Goal: Task Accomplishment & Management: Use online tool/utility

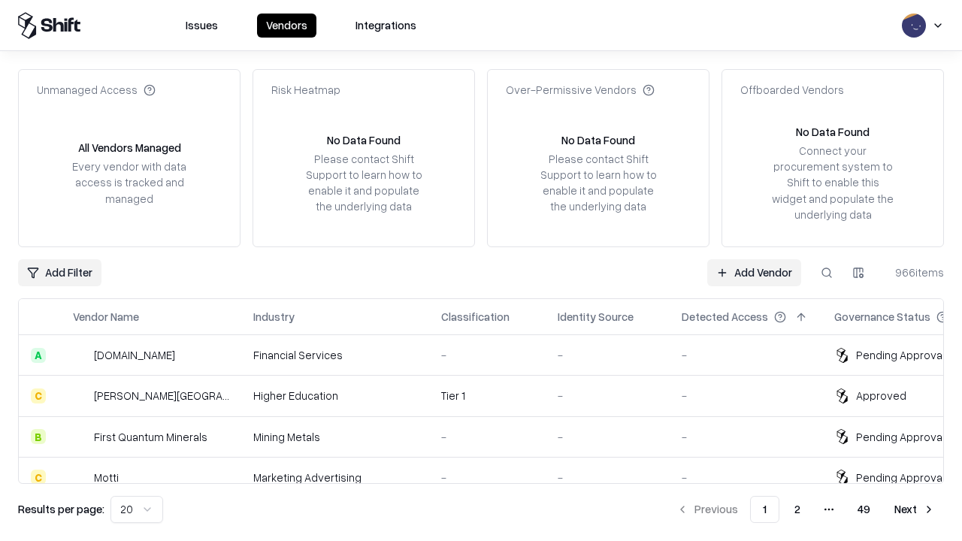
click at [754, 272] on link "Add Vendor" at bounding box center [754, 272] width 94 height 27
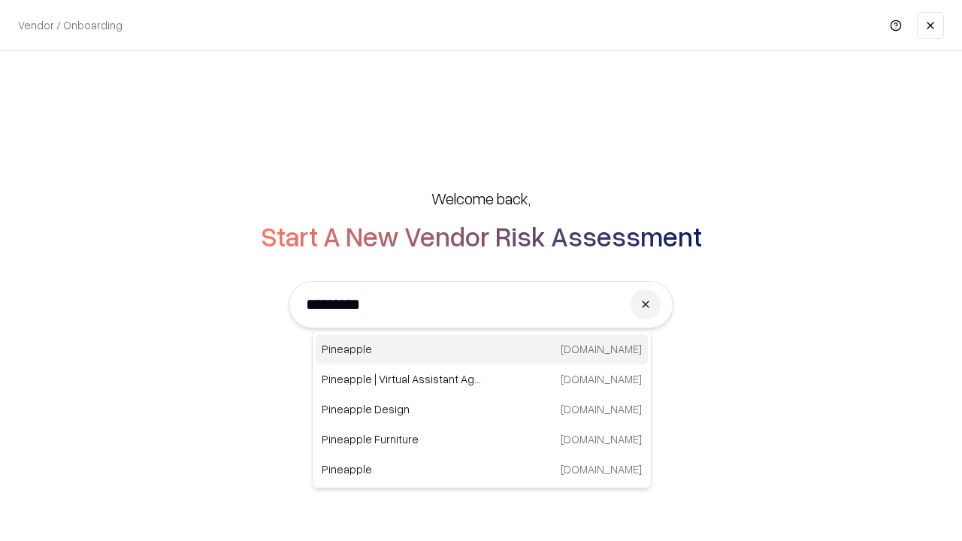
click at [482, 349] on div "Pineapple [DOMAIN_NAME]" at bounding box center [482, 349] width 332 height 30
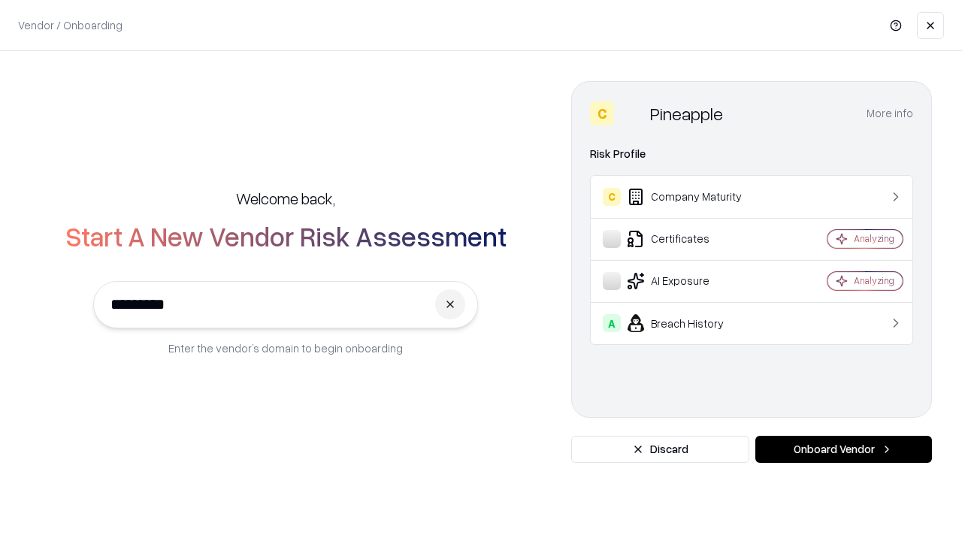
type input "*********"
click at [843, 449] on button "Onboard Vendor" at bounding box center [843, 449] width 177 height 27
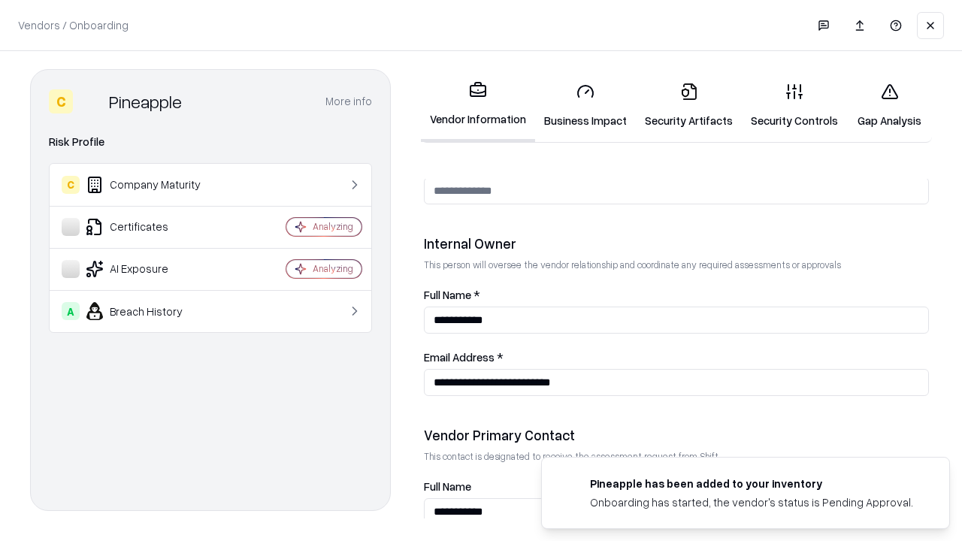
scroll to position [779, 0]
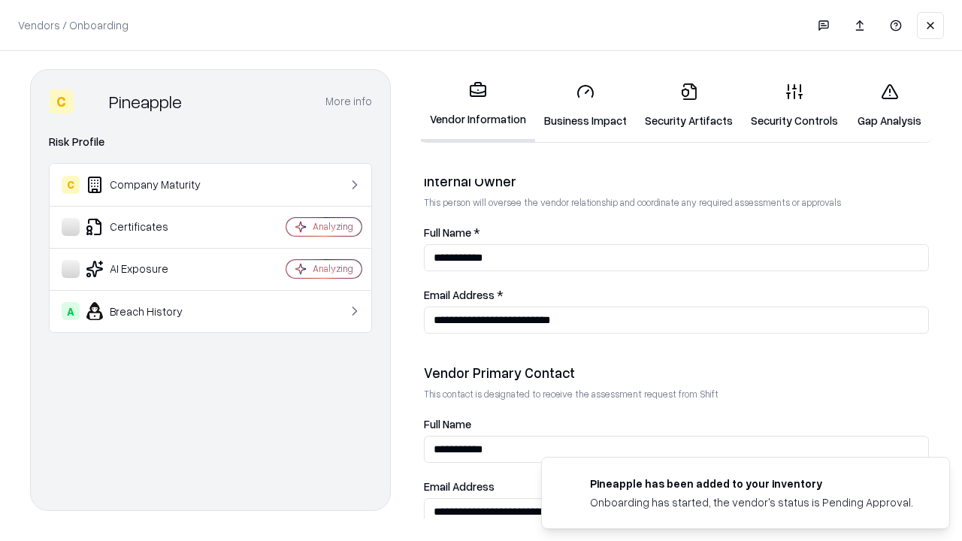
click at [585, 105] on link "Business Impact" at bounding box center [585, 106] width 101 height 70
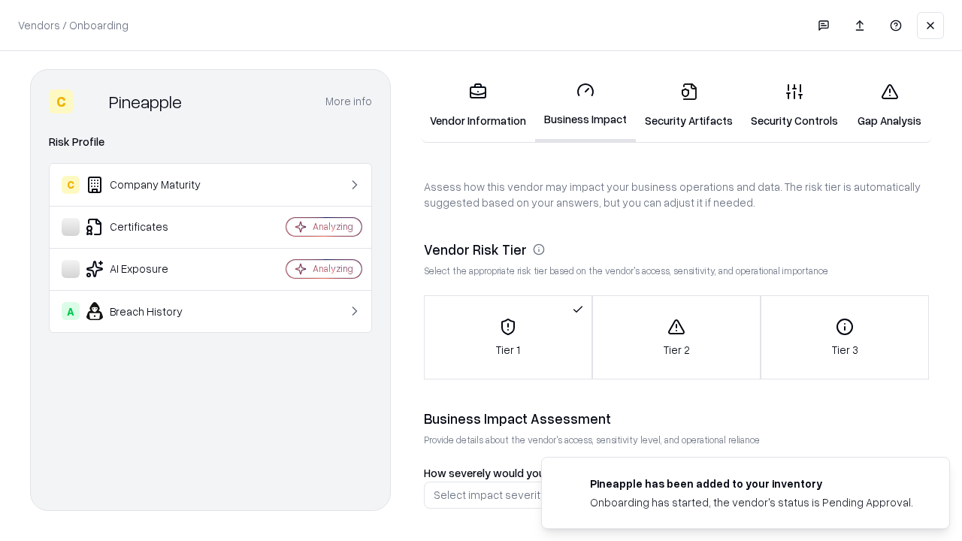
click at [688, 105] on link "Security Artifacts" at bounding box center [689, 106] width 106 height 70
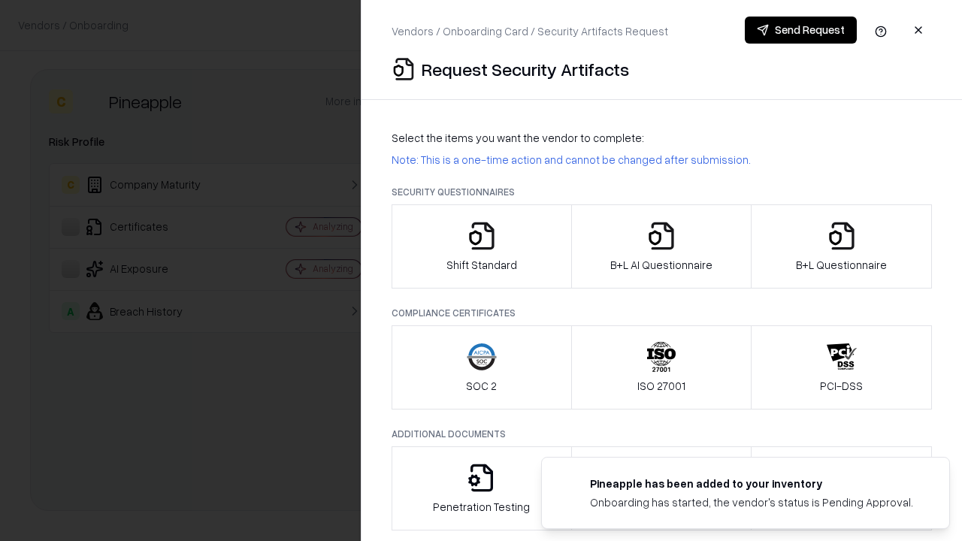
click at [481, 247] on icon "button" at bounding box center [482, 236] width 30 height 30
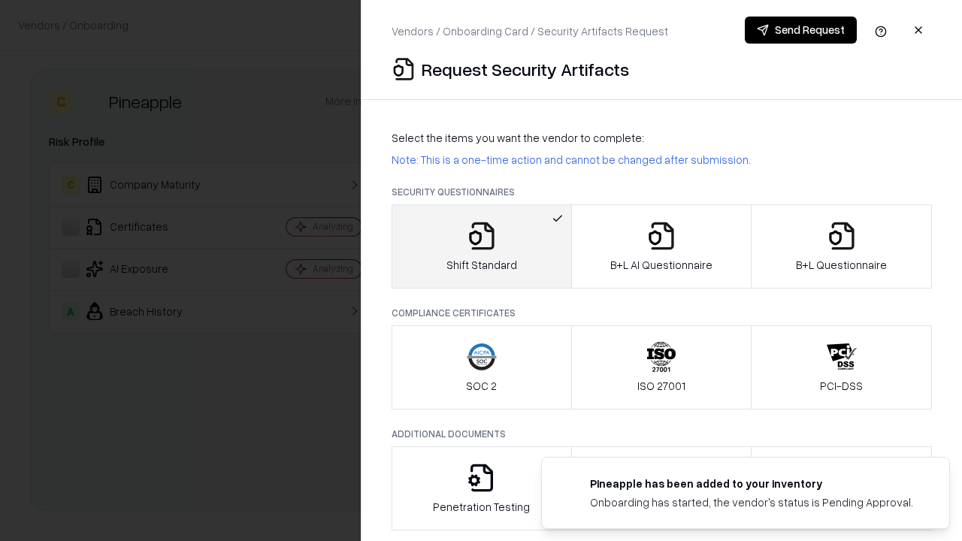
click at [800, 30] on button "Send Request" at bounding box center [801, 30] width 112 height 27
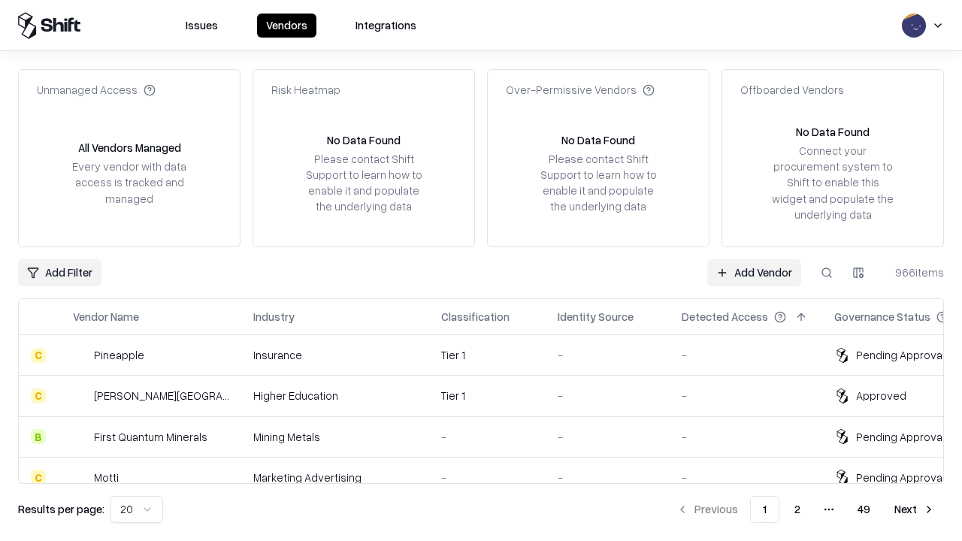
click at [827, 272] on button at bounding box center [826, 272] width 27 height 27
type input "*********"
click at [490, 355] on div "Tier 1" at bounding box center [487, 355] width 92 height 16
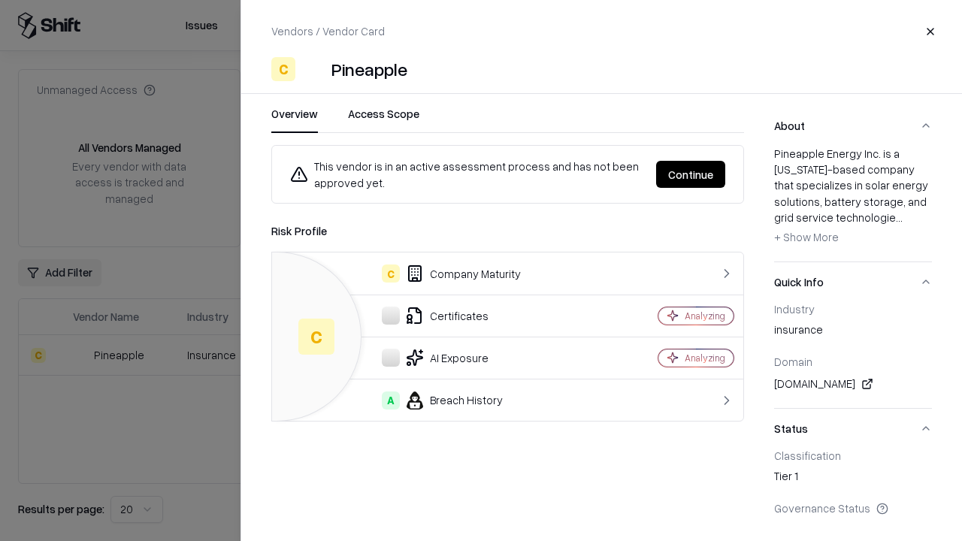
click at [691, 174] on button "Continue" at bounding box center [690, 174] width 69 height 27
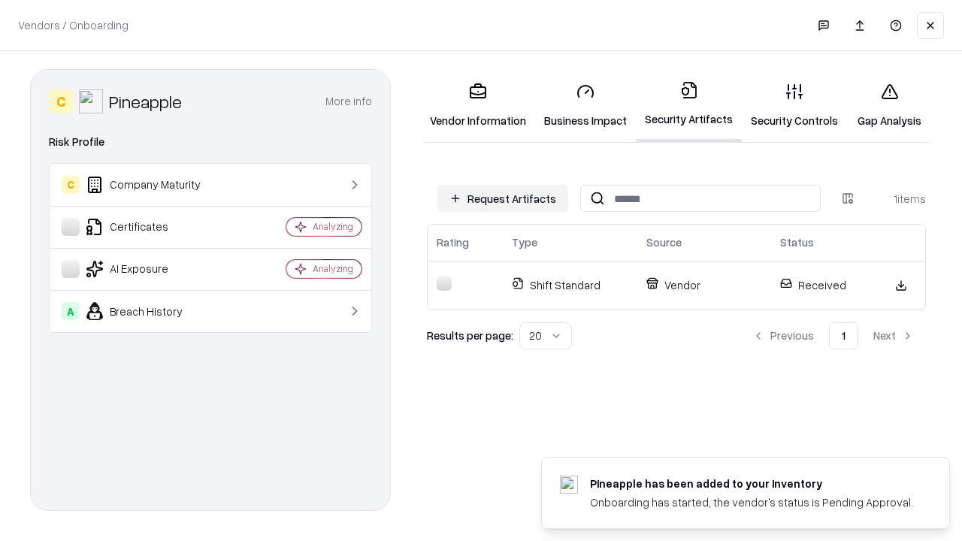
click at [889, 105] on link "Gap Analysis" at bounding box center [889, 106] width 85 height 70
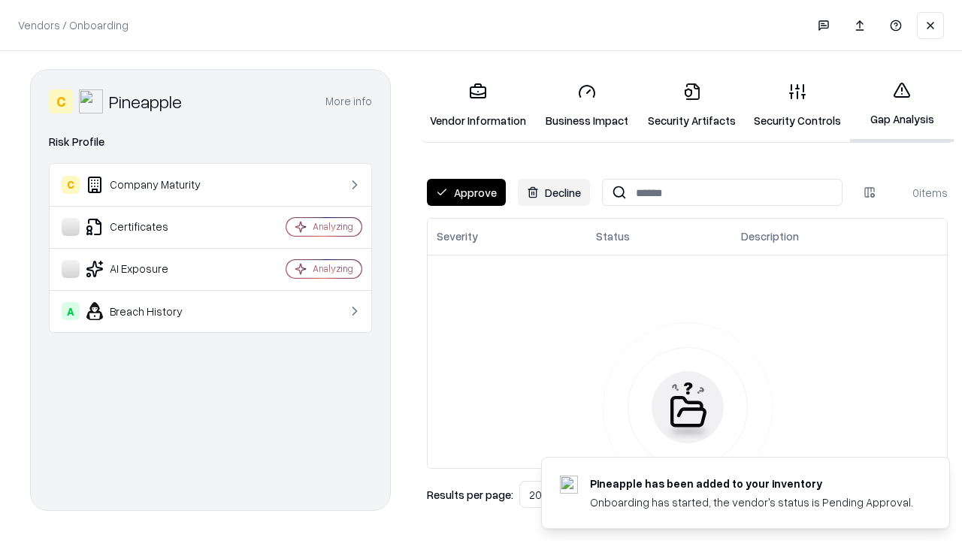
click at [466, 192] on button "Approve" at bounding box center [466, 192] width 79 height 27
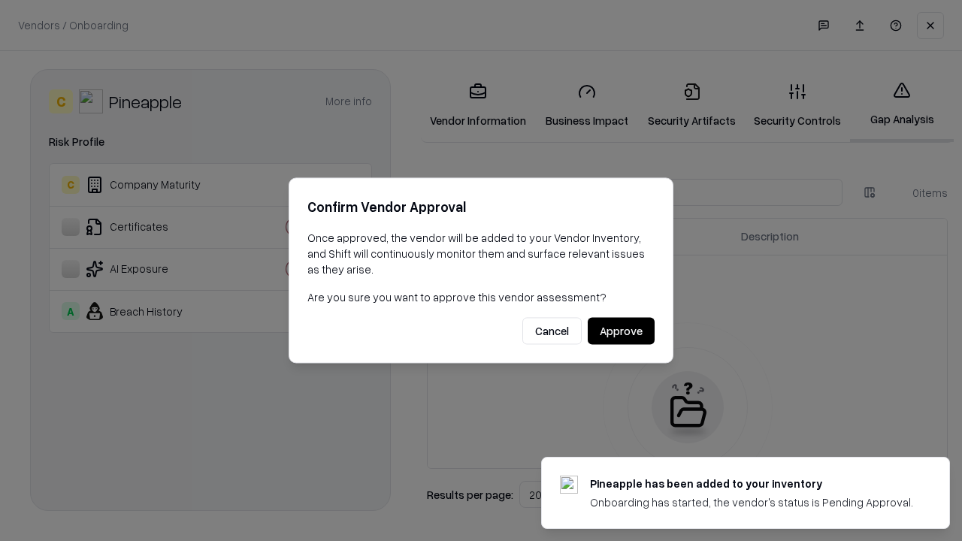
click at [621, 331] on button "Approve" at bounding box center [621, 331] width 67 height 27
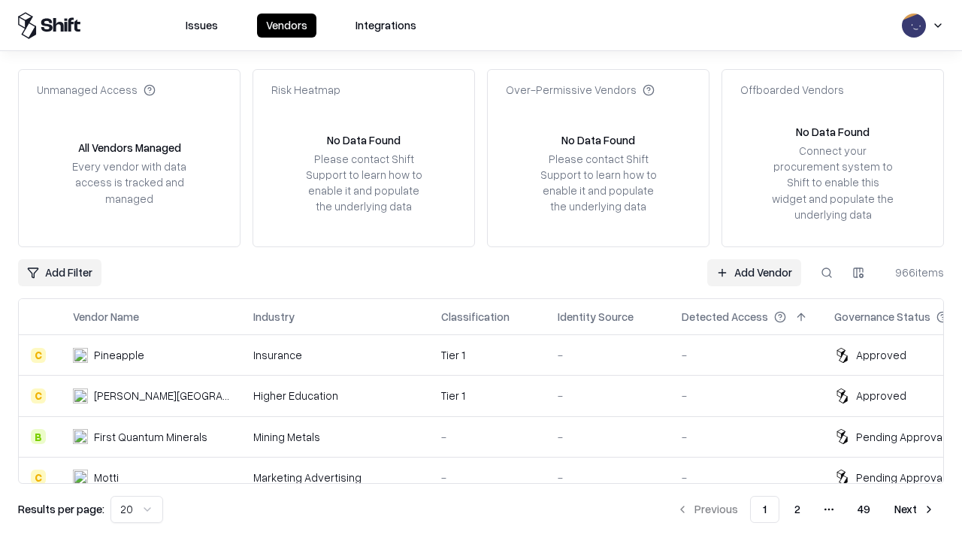
type input "*********"
click at [754, 272] on link "Add Vendor" at bounding box center [754, 272] width 94 height 27
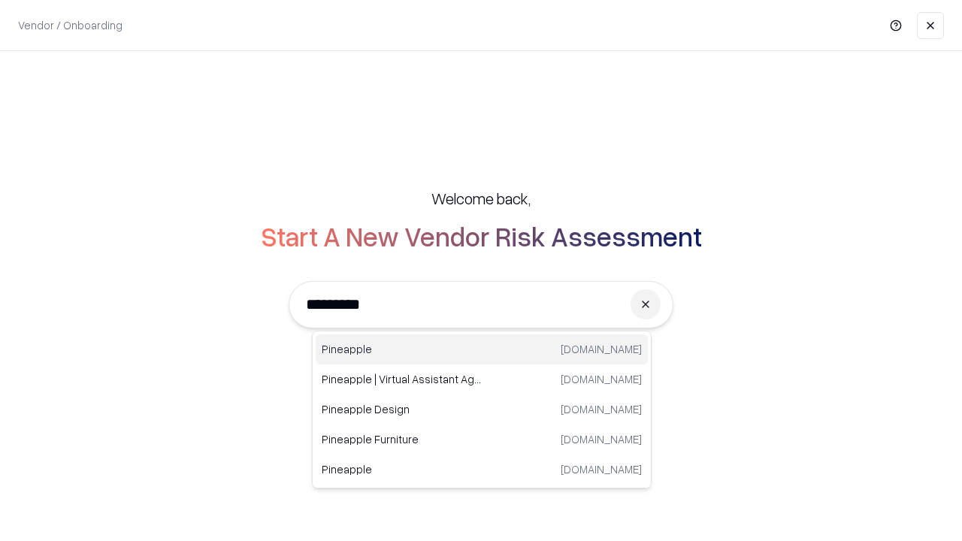
click at [482, 349] on div "Pineapple [DOMAIN_NAME]" at bounding box center [482, 349] width 332 height 30
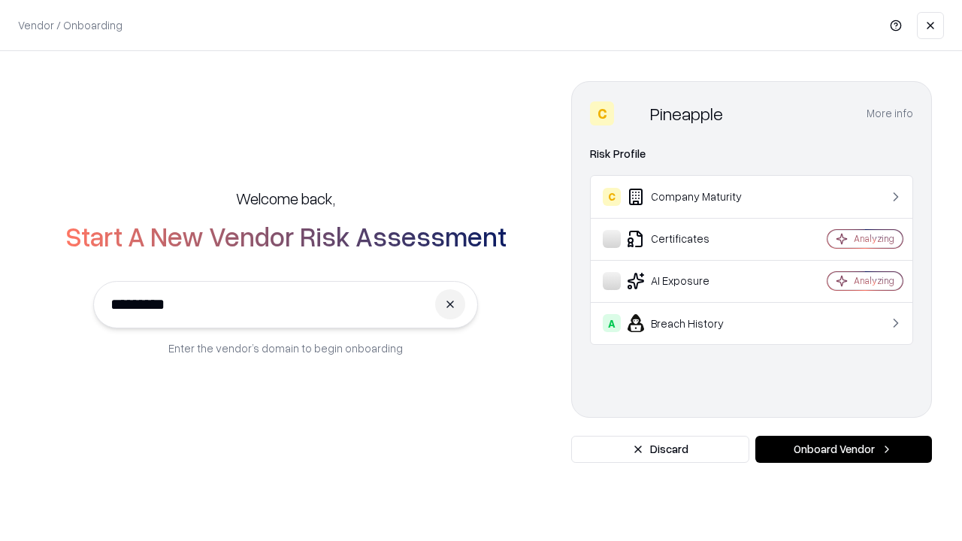
type input "*********"
click at [843, 449] on button "Onboard Vendor" at bounding box center [843, 449] width 177 height 27
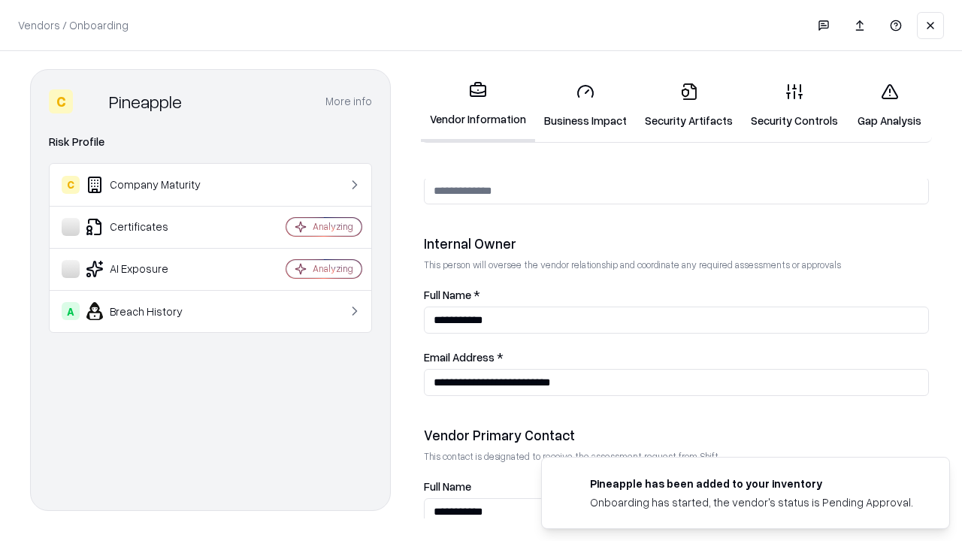
scroll to position [779, 0]
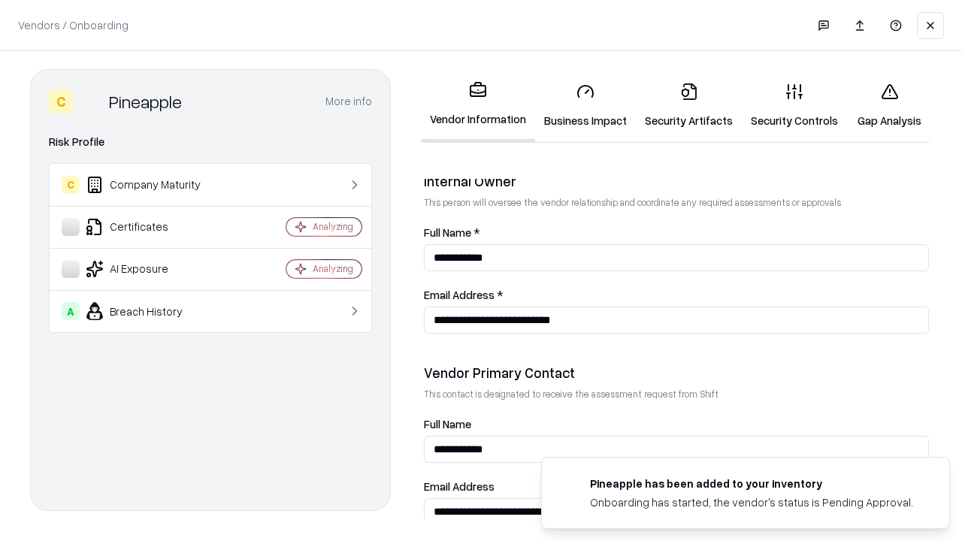
click at [889, 105] on link "Gap Analysis" at bounding box center [889, 106] width 85 height 70
